Goal: Information Seeking & Learning: Learn about a topic

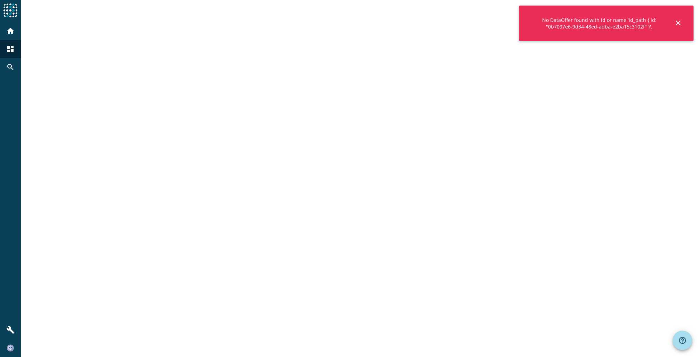
click at [679, 22] on mat-icon "close" at bounding box center [678, 23] width 8 height 8
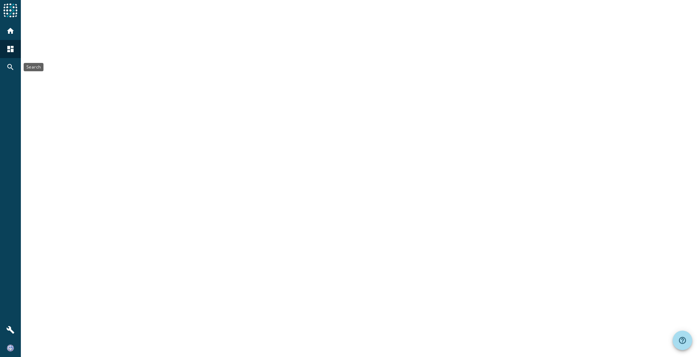
click at [10, 65] on mat-icon "search" at bounding box center [10, 67] width 8 height 8
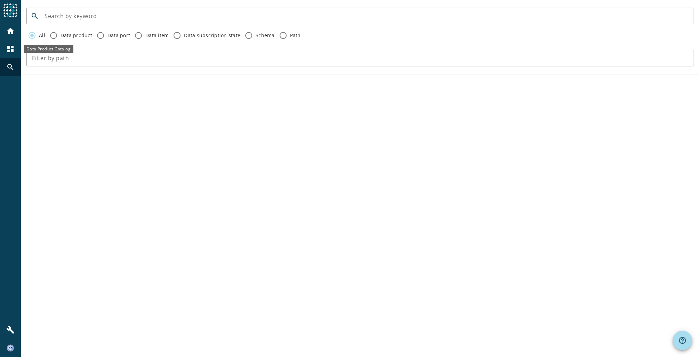
click at [8, 44] on div "dashboard" at bounding box center [10, 49] width 18 height 18
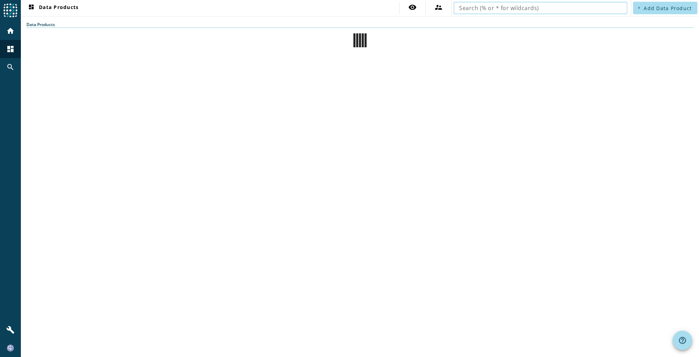
click at [501, 7] on input "text" at bounding box center [540, 8] width 163 height 8
type input "vvn-dxvert-infobj-vrsvereinbarung-ablaufindividuell"
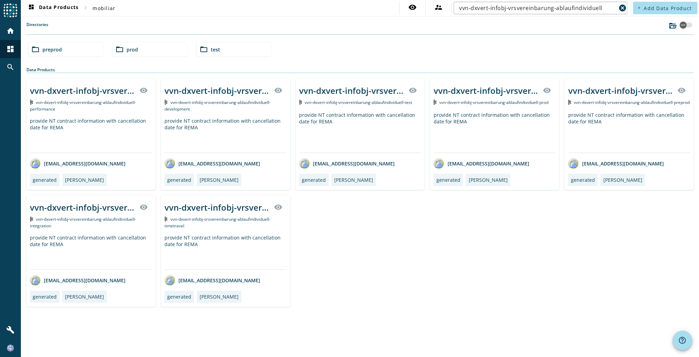
drag, startPoint x: 69, startPoint y: 127, endPoint x: 31, endPoint y: 118, distance: 39.1
click at [31, 118] on div "provide NT contract information with cancellation date for REMA" at bounding box center [91, 135] width 122 height 35
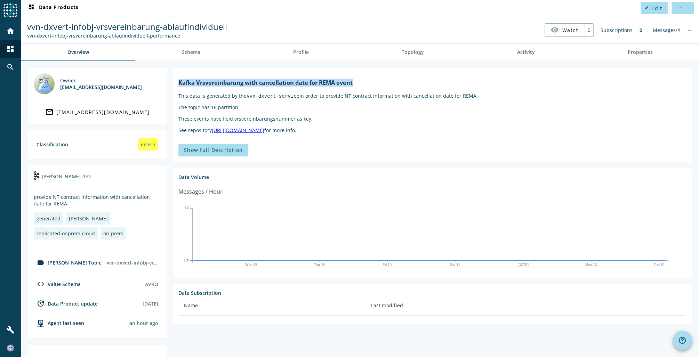
drag, startPoint x: 416, startPoint y: 90, endPoint x: 318, endPoint y: 76, distance: 99.5
click at [181, 84] on h1 "Kafka Vrsvereinbarung with cancellation date for REMA event" at bounding box center [432, 83] width 508 height 8
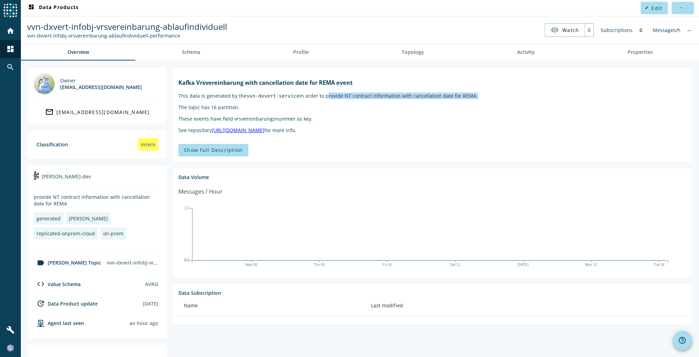
drag, startPoint x: 320, startPoint y: 102, endPoint x: 465, endPoint y: 103, distance: 144.7
click at [465, 99] on p "This data is generated by the vvn-dxvert-service in order to provide NT contrac…" at bounding box center [432, 96] width 508 height 7
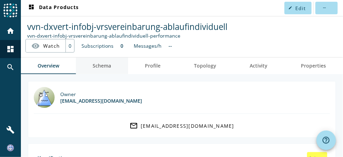
click at [99, 66] on span "Schema" at bounding box center [102, 65] width 18 height 5
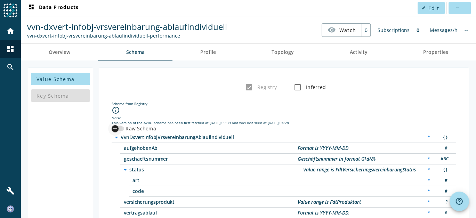
click at [115, 127] on icon "button" at bounding box center [115, 129] width 6 height 6
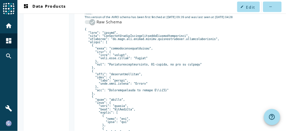
scroll to position [116, 0]
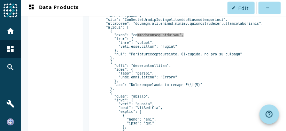
scroll to position [209, 0]
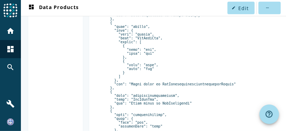
copy pre "status"
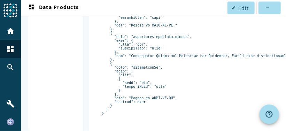
scroll to position [387, 0]
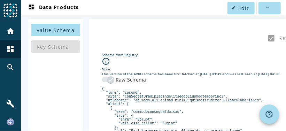
scroll to position [132, 0]
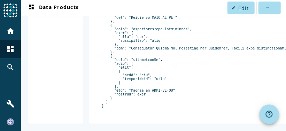
scroll to position [387, 0]
drag, startPoint x: 56, startPoint y: 62, endPoint x: 33, endPoint y: 45, distance: 29.2
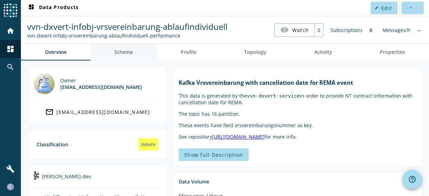
drag, startPoint x: 117, startPoint y: 54, endPoint x: 128, endPoint y: 48, distance: 12.8
click at [117, 54] on span "Schema" at bounding box center [123, 52] width 18 height 5
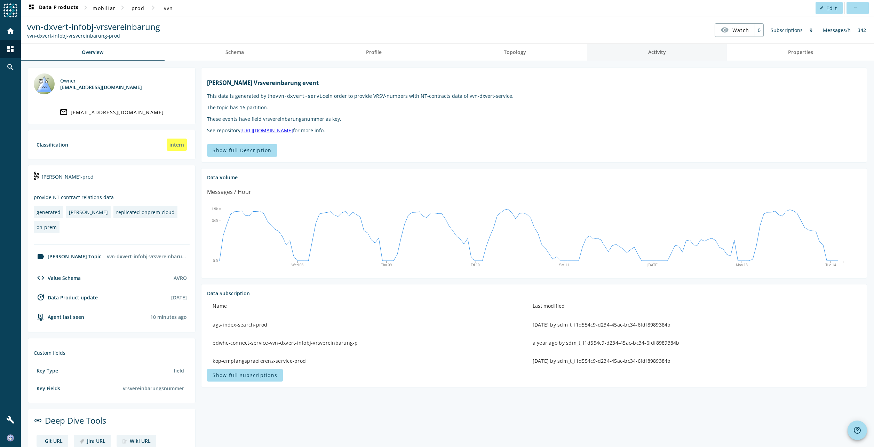
click at [635, 55] on link "Activity" at bounding box center [657, 52] width 140 height 17
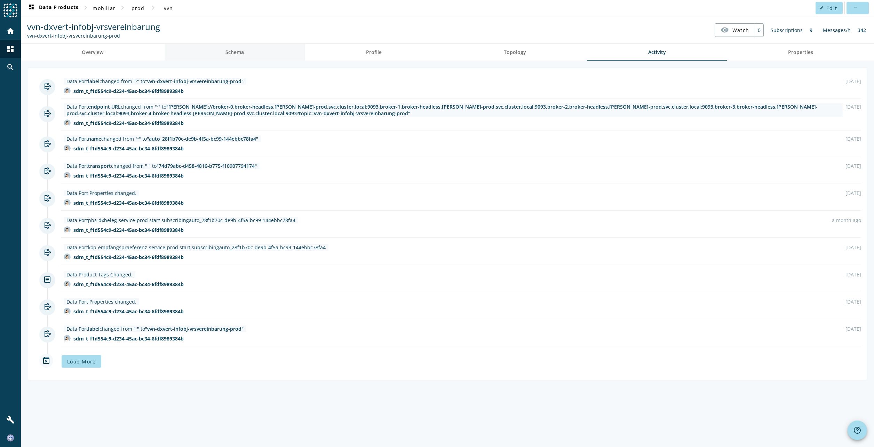
click at [222, 54] on link "Schema" at bounding box center [235, 52] width 141 height 17
